Goal: Book appointment/travel/reservation

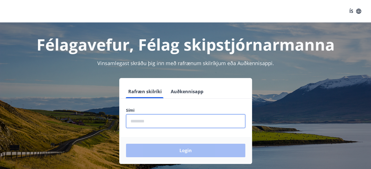
click at [156, 124] on input "phone" at bounding box center [185, 122] width 119 height 14
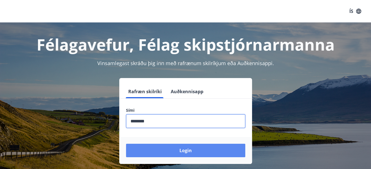
type input "********"
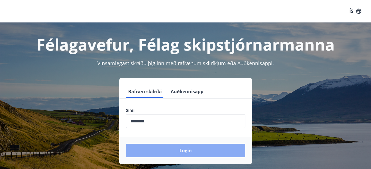
click at [178, 153] on button "Login" at bounding box center [185, 151] width 119 height 14
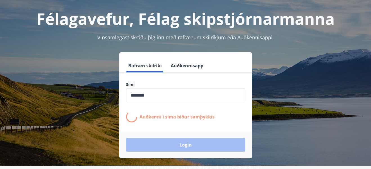
scroll to position [56, 0]
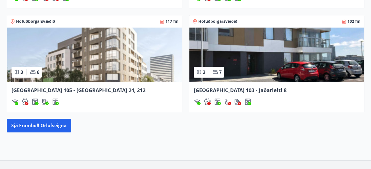
scroll to position [588, 0]
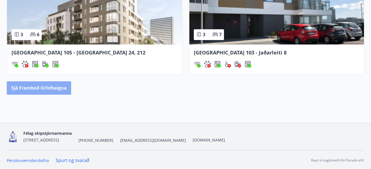
click at [37, 88] on button "Sjá framboð orlofseigna" at bounding box center [39, 88] width 64 height 14
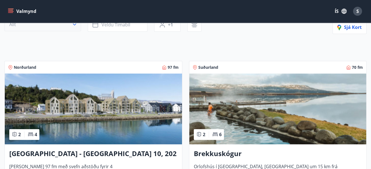
scroll to position [112, 0]
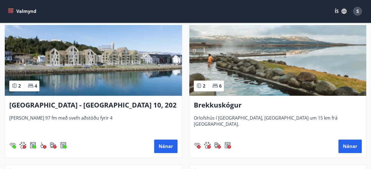
click at [265, 66] on img at bounding box center [277, 60] width 177 height 71
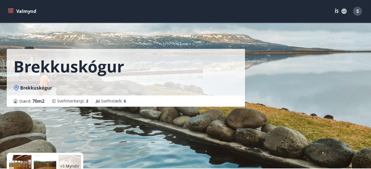
click at [314, 45] on div "Brekkuskógur Brekkuskógur Stærð : 70 m2 Svefnherbergi : 2 Svefnstæði : 6" at bounding box center [186, 84] width 358 height 169
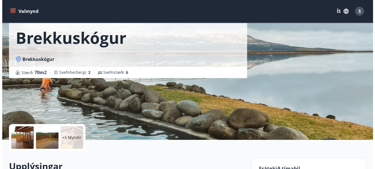
scroll to position [84, 0]
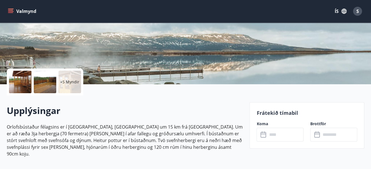
click at [67, 80] on p "+5 Myndir" at bounding box center [69, 82] width 19 height 6
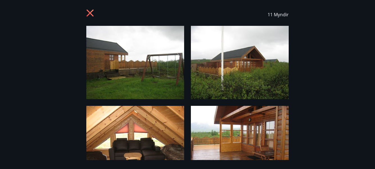
scroll to position [0, 0]
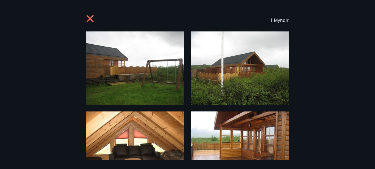
click at [268, 59] on img at bounding box center [240, 68] width 98 height 73
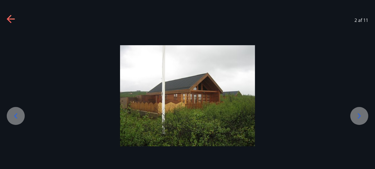
click at [359, 115] on icon at bounding box center [359, 116] width 3 height 5
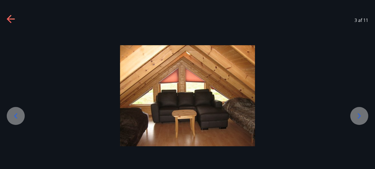
click at [359, 115] on icon at bounding box center [359, 116] width 3 height 5
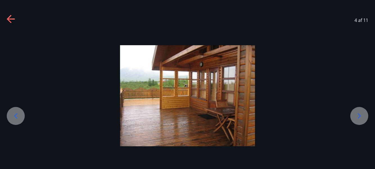
click at [359, 115] on icon at bounding box center [359, 116] width 3 height 5
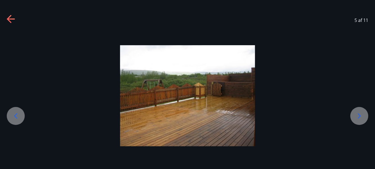
click at [359, 115] on icon at bounding box center [359, 116] width 3 height 5
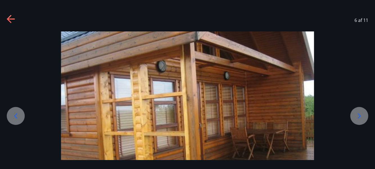
click at [359, 115] on icon at bounding box center [359, 116] width 3 height 5
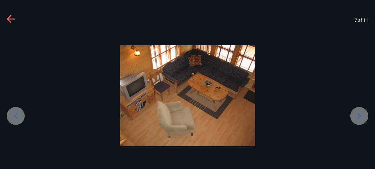
click at [359, 115] on icon at bounding box center [359, 116] width 3 height 5
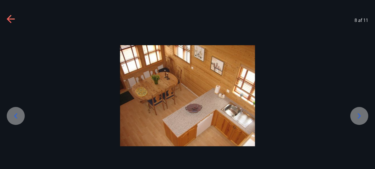
click at [359, 115] on icon at bounding box center [359, 116] width 9 height 9
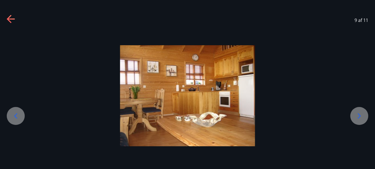
click at [359, 115] on icon at bounding box center [359, 116] width 9 height 9
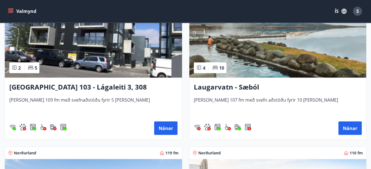
scroll to position [732, 0]
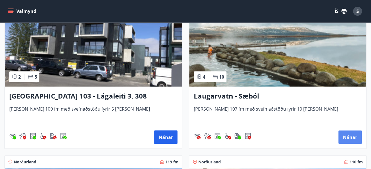
click at [356, 136] on button "Nánar" at bounding box center [350, 138] width 23 height 14
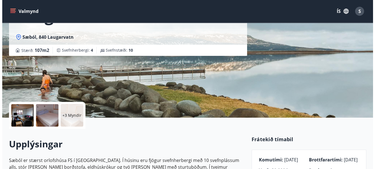
scroll to position [56, 0]
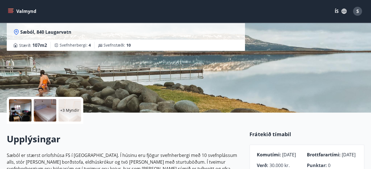
click at [50, 106] on div at bounding box center [45, 110] width 23 height 23
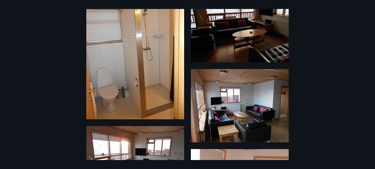
scroll to position [0, 0]
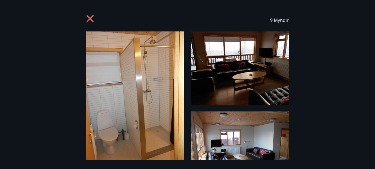
click at [268, 64] on img at bounding box center [240, 68] width 98 height 73
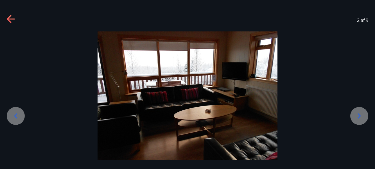
click at [361, 117] on icon at bounding box center [359, 116] width 9 height 9
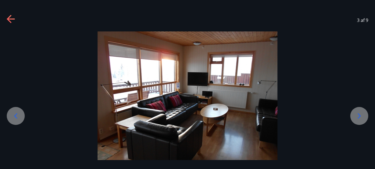
click at [361, 117] on icon at bounding box center [359, 116] width 9 height 9
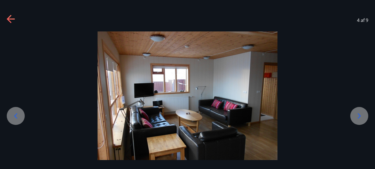
click at [361, 117] on icon at bounding box center [359, 116] width 9 height 9
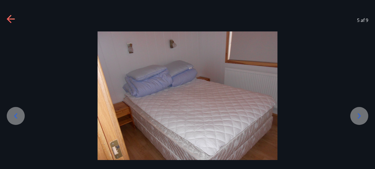
click at [361, 117] on icon at bounding box center [359, 116] width 9 height 9
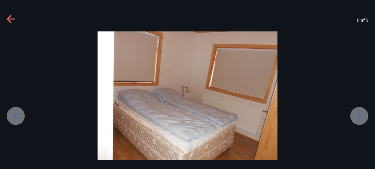
click at [361, 117] on icon at bounding box center [359, 116] width 9 height 9
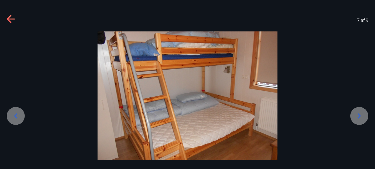
click at [361, 117] on icon at bounding box center [359, 116] width 9 height 9
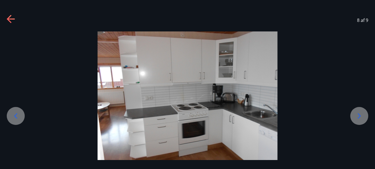
click at [361, 117] on icon at bounding box center [359, 116] width 9 height 9
